Goal: Task Accomplishment & Management: Manage account settings

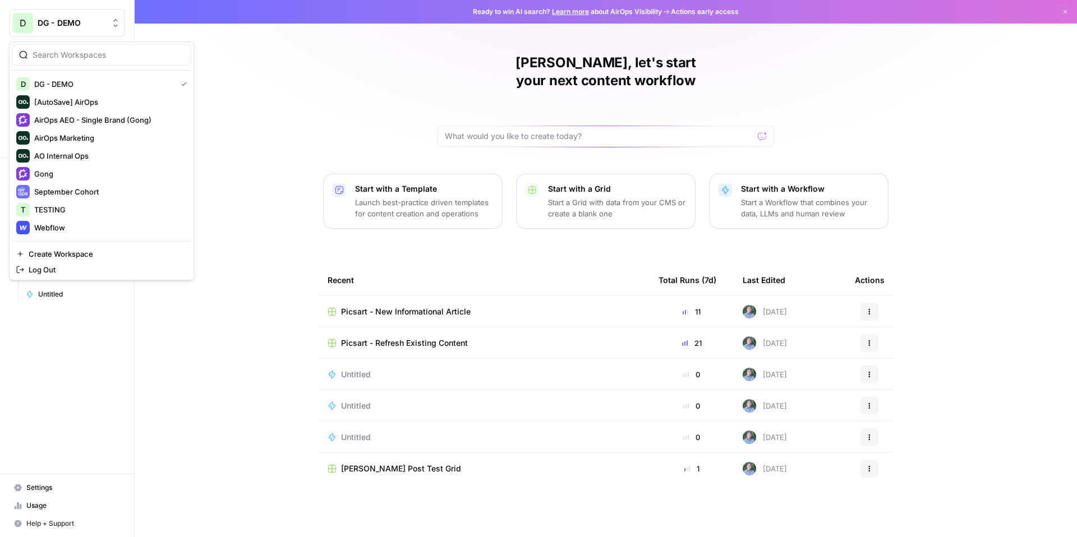
click at [76, 32] on button "D DG - DEMO" at bounding box center [67, 23] width 116 height 28
click at [274, 72] on div "Daniel, let's start your next content workflow Start with a Template Launch bes…" at bounding box center [606, 268] width 942 height 537
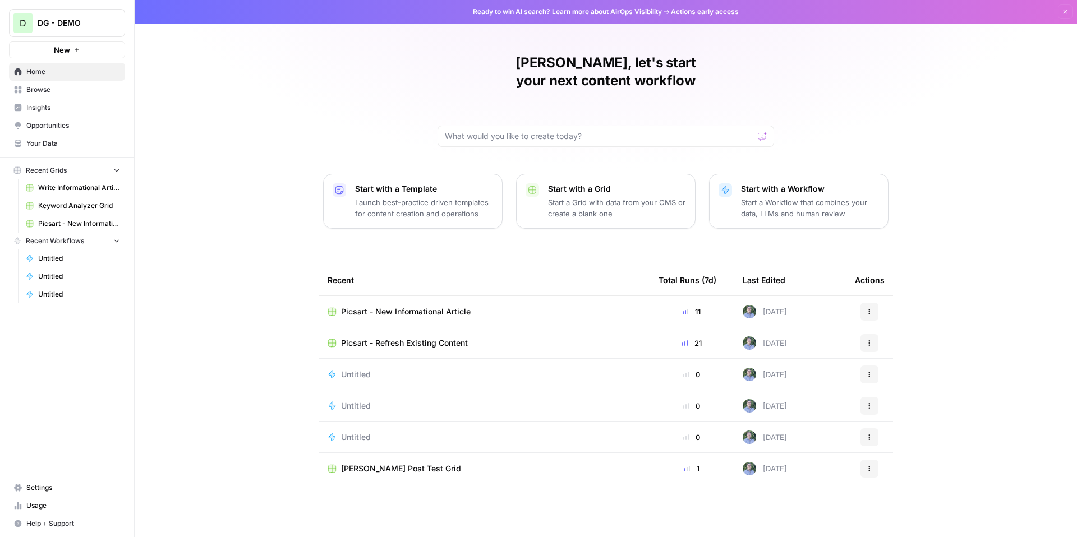
click at [63, 107] on span "Insights" at bounding box center [73, 108] width 94 height 10
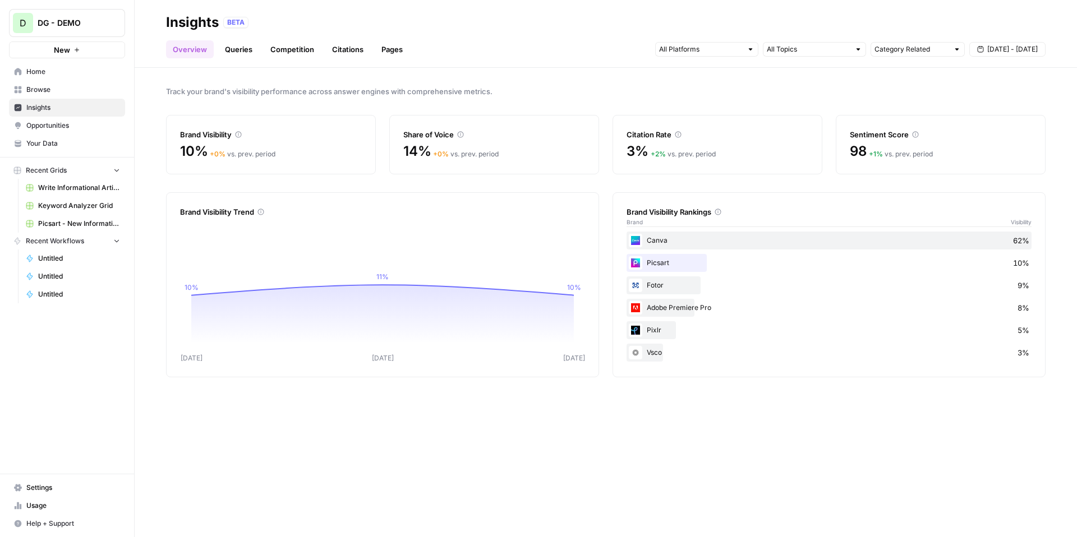
click at [93, 26] on span "DG - DEMO" at bounding box center [72, 22] width 68 height 11
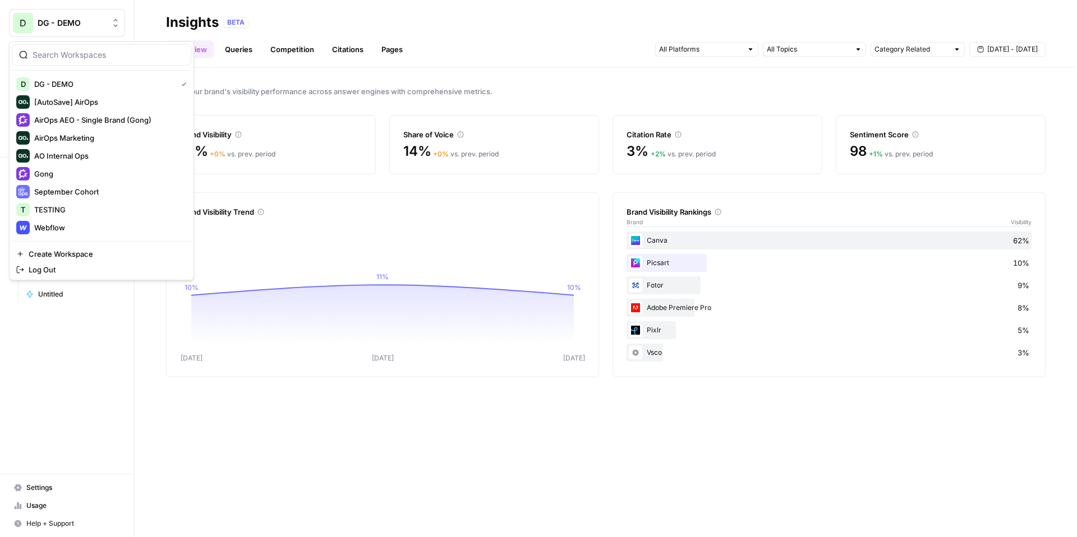
click at [93, 26] on span "DG - DEMO" at bounding box center [72, 22] width 68 height 11
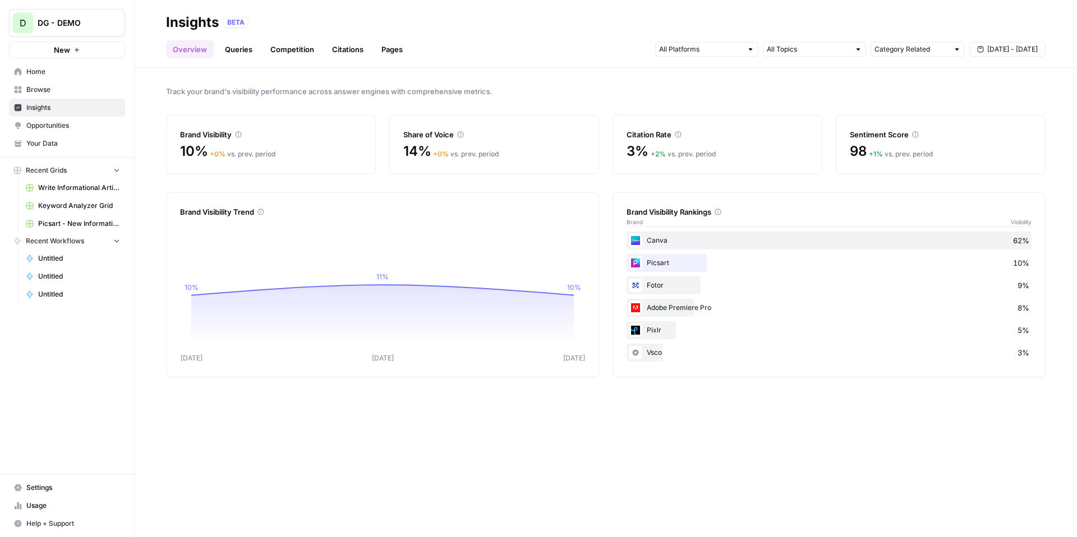
click at [93, 26] on span "DG - DEMO" at bounding box center [72, 22] width 68 height 11
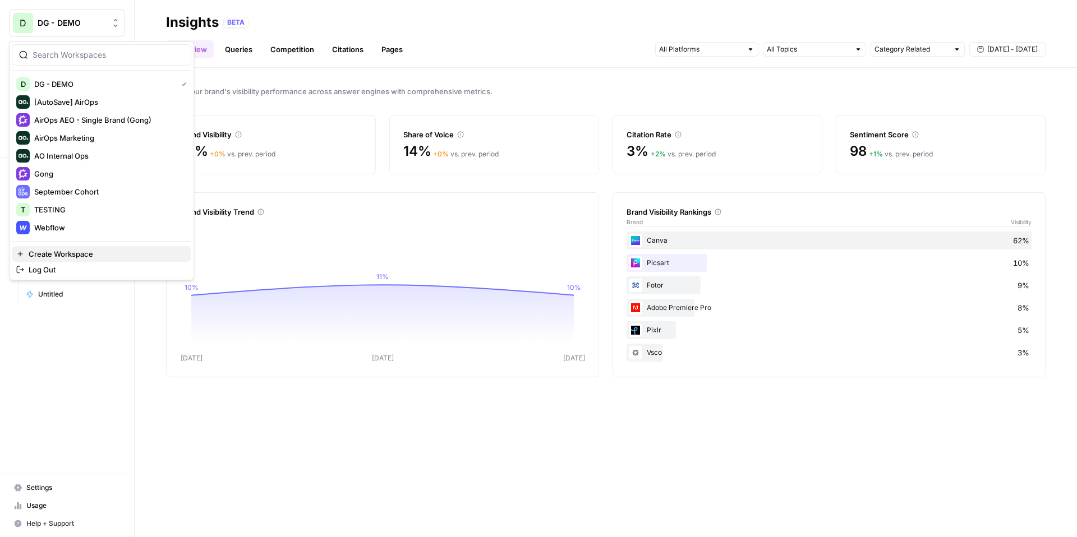
click at [86, 254] on span "Create Workspace" at bounding box center [106, 253] width 154 height 11
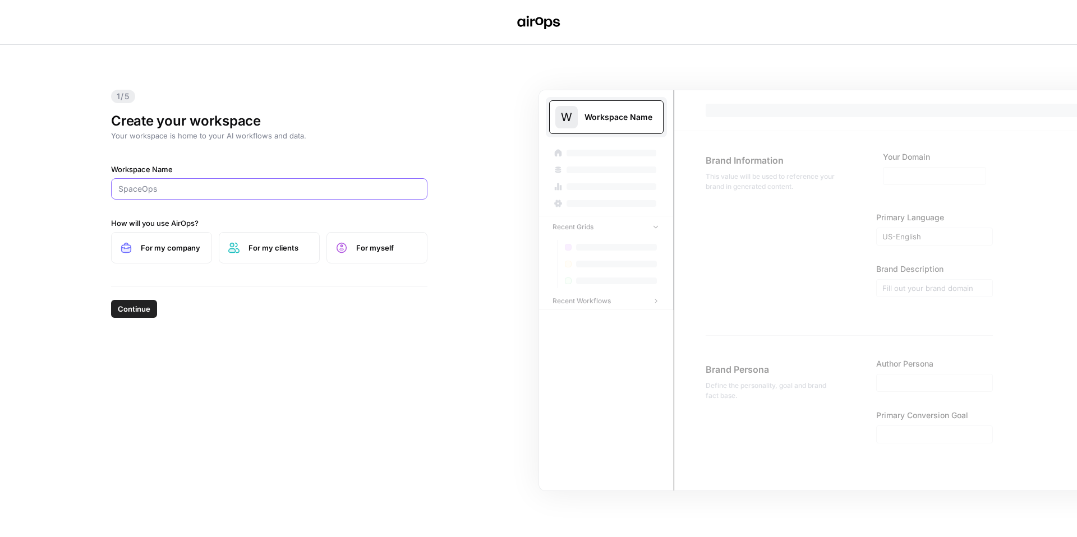
click at [212, 194] on input "Workspace Name" at bounding box center [269, 188] width 302 height 11
type input "T"
drag, startPoint x: 158, startPoint y: 187, endPoint x: 90, endPoint y: 186, distance: 67.9
click at [90, 186] on div "1/5 Create your workspace Your workspace is home to your AI workflows and data.…" at bounding box center [538, 291] width 1077 height 493
paste input "Apache Druid"
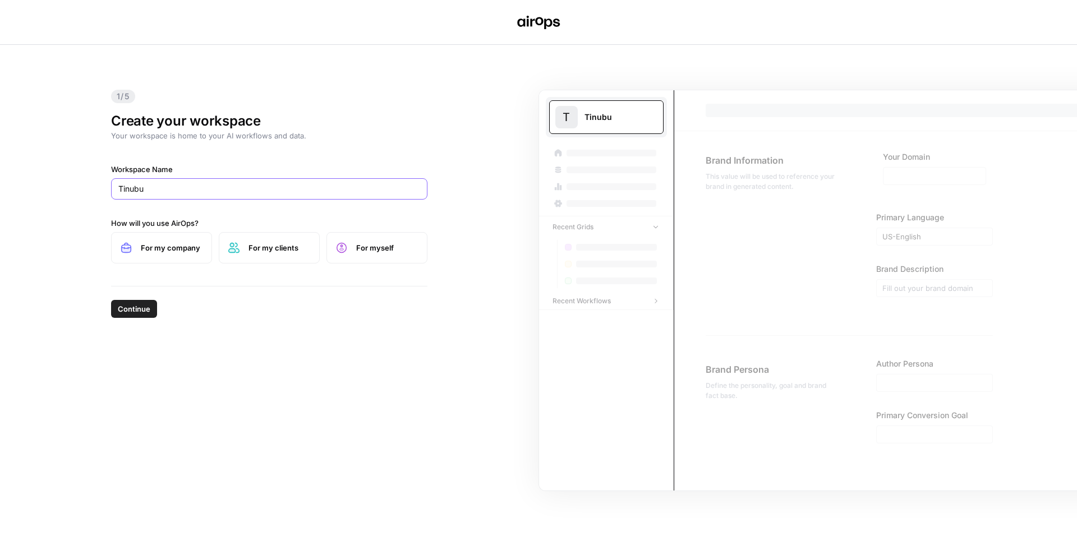
click at [166, 191] on input "Tinubu" at bounding box center [269, 188] width 302 height 11
drag, startPoint x: 168, startPoint y: 190, endPoint x: 94, endPoint y: 190, distance: 73.5
click at [94, 190] on div "1/5 Create your workspace Your workspace is home to your AI workflows and data.…" at bounding box center [538, 291] width 1077 height 493
paste input "Apache Druid"
type input "Tinubu"
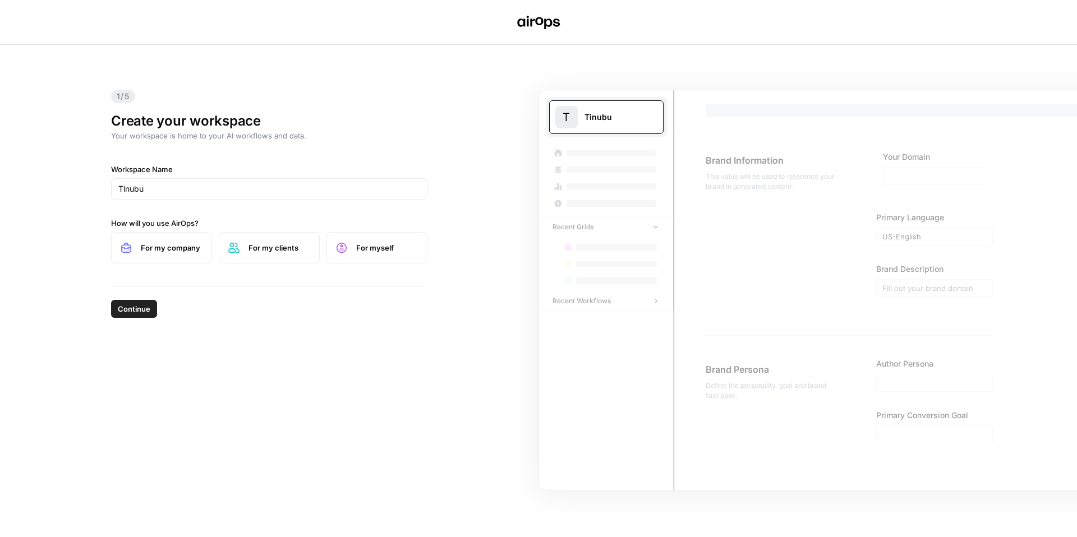
click at [195, 250] on span "For my company" at bounding box center [172, 247] width 62 height 11
click at [144, 306] on span "Continue" at bounding box center [134, 308] width 33 height 11
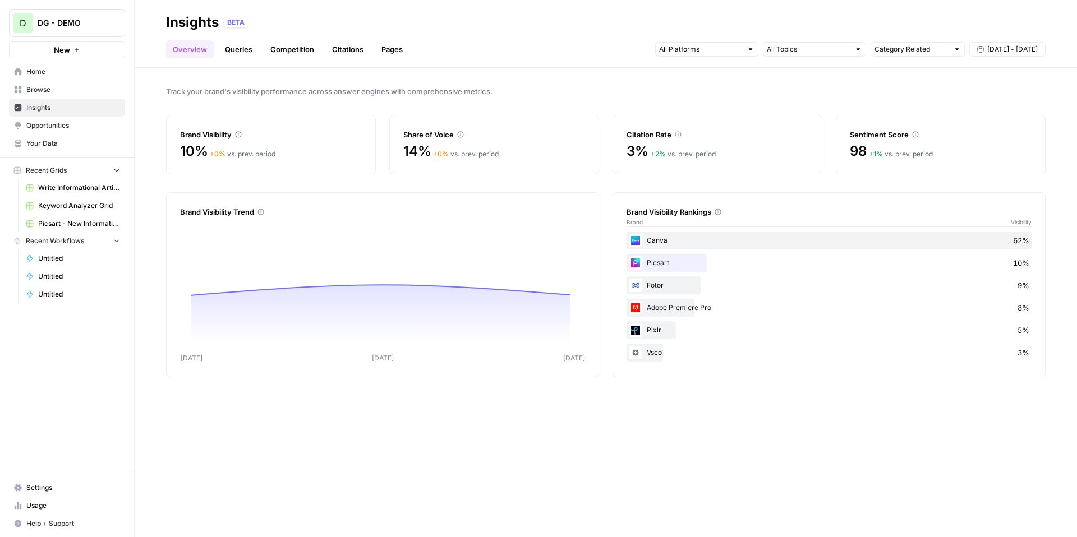
click at [47, 88] on span "Browse" at bounding box center [73, 90] width 94 height 10
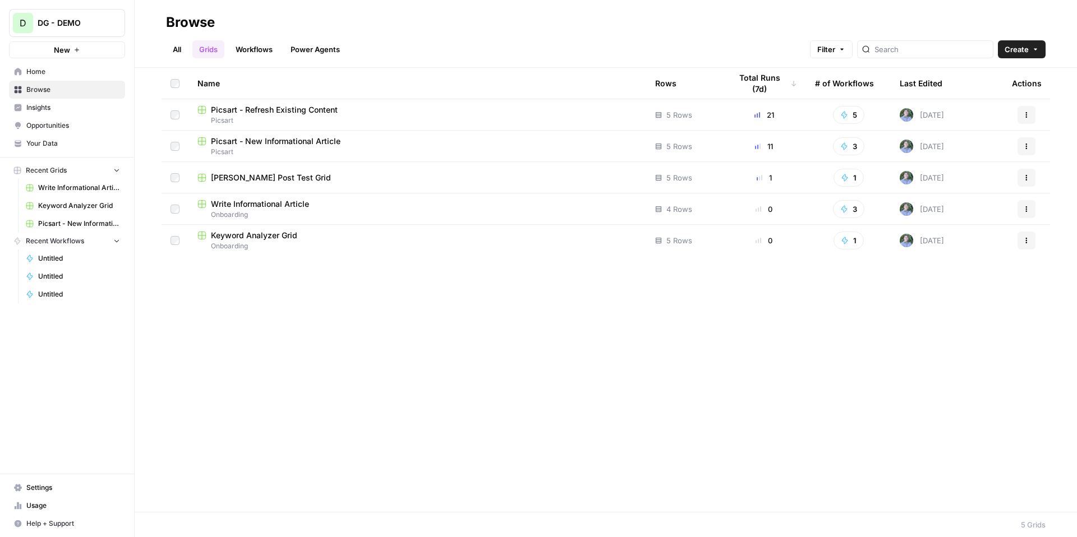
click at [55, 125] on span "Opportunities" at bounding box center [73, 126] width 94 height 10
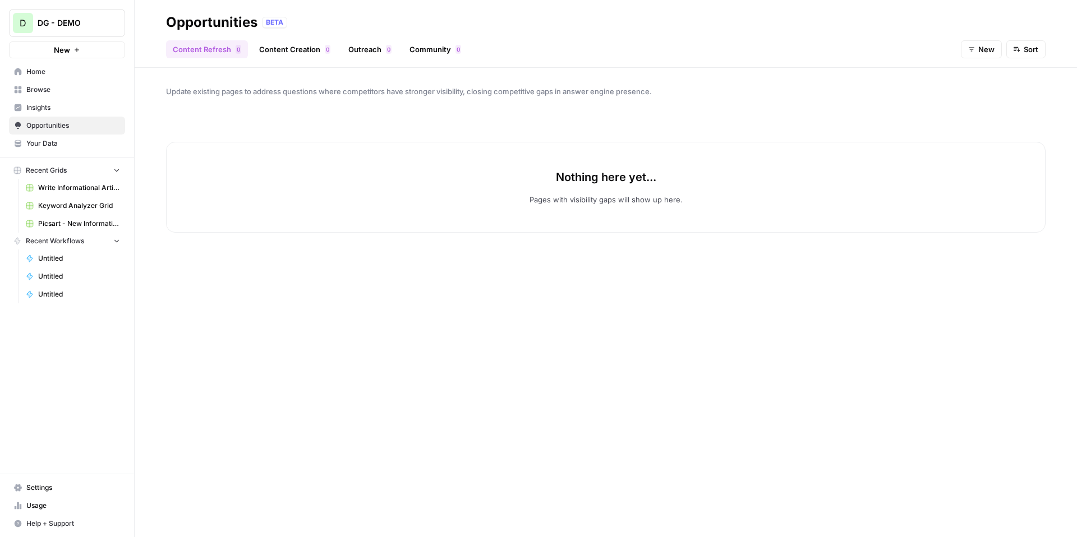
click at [71, 94] on span "Browse" at bounding box center [73, 90] width 94 height 10
